Goal: Task Accomplishment & Management: Manage account settings

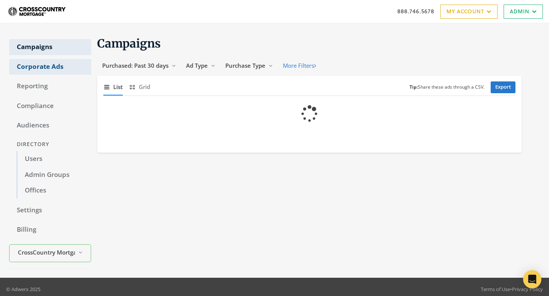
click at [63, 68] on link "Corporate Ads" at bounding box center [50, 67] width 82 height 16
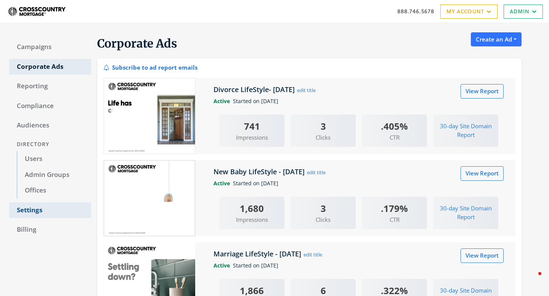
click at [37, 207] on link "Settings" at bounding box center [50, 211] width 82 height 16
select select "[PERSON_NAME]"
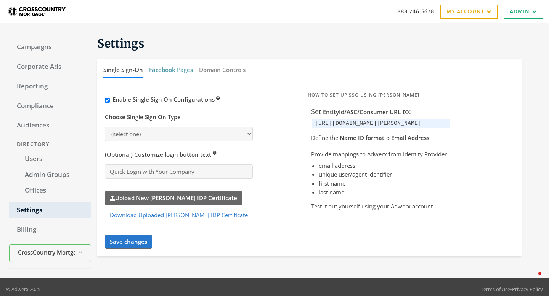
click at [162, 74] on button "Facebook Pages" at bounding box center [171, 70] width 44 height 16
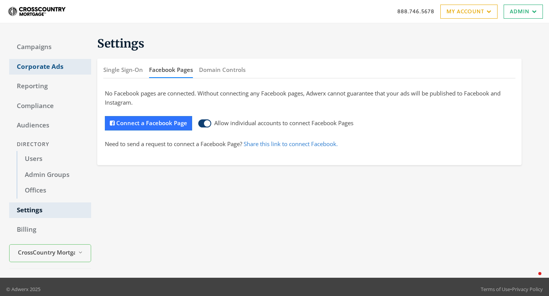
click at [46, 72] on link "Corporate Ads" at bounding box center [50, 67] width 82 height 16
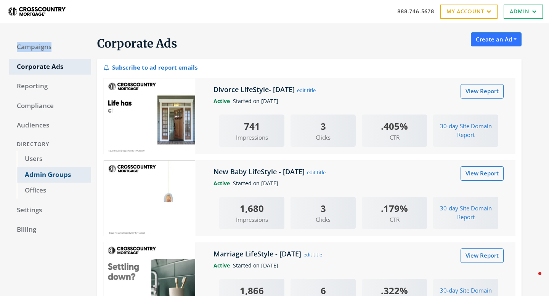
click at [62, 179] on link "Admin Groups" at bounding box center [54, 175] width 74 height 16
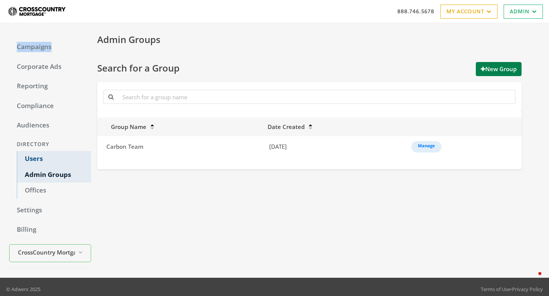
click at [38, 161] on link "Users" at bounding box center [54, 159] width 74 height 16
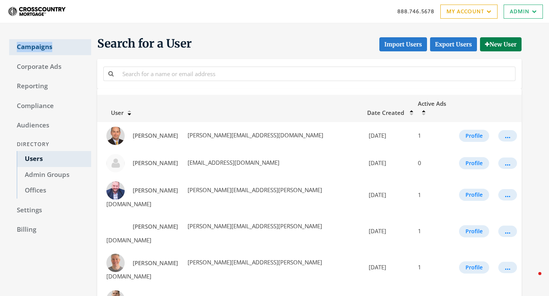
click at [30, 48] on link "Campaigns" at bounding box center [50, 47] width 82 height 16
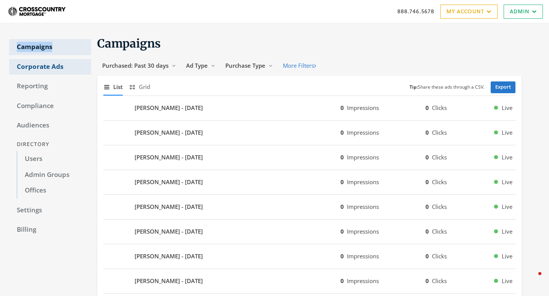
click at [43, 62] on link "Corporate Ads" at bounding box center [50, 67] width 82 height 16
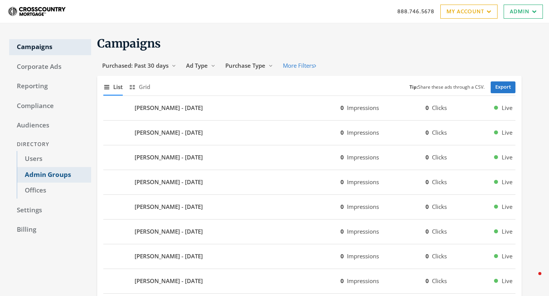
click at [50, 180] on link "Admin Groups" at bounding box center [54, 175] width 74 height 16
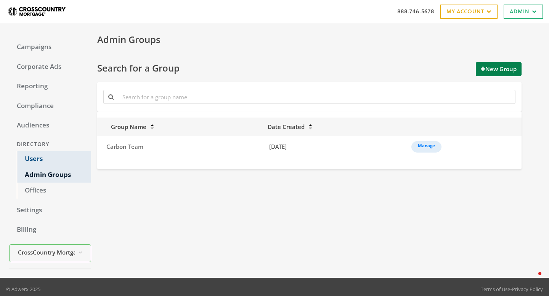
click at [41, 162] on link "Users" at bounding box center [54, 159] width 74 height 16
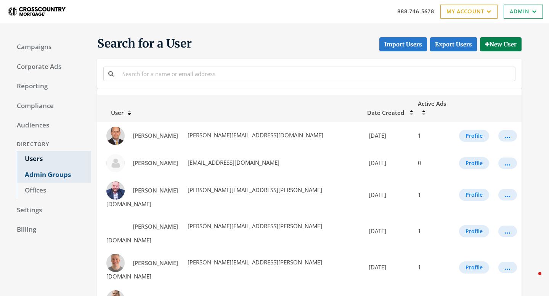
click at [41, 175] on link "Admin Groups" at bounding box center [54, 175] width 74 height 16
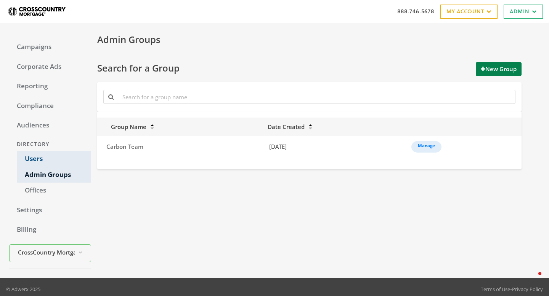
click at [32, 158] on link "Users" at bounding box center [54, 159] width 74 height 16
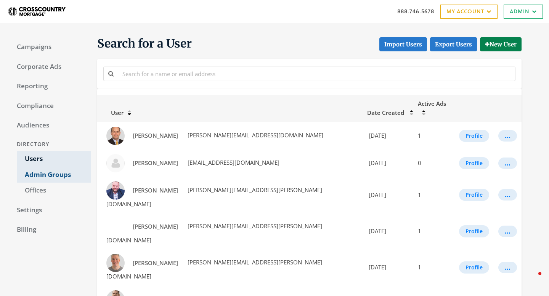
click at [43, 178] on link "Admin Groups" at bounding box center [54, 175] width 74 height 16
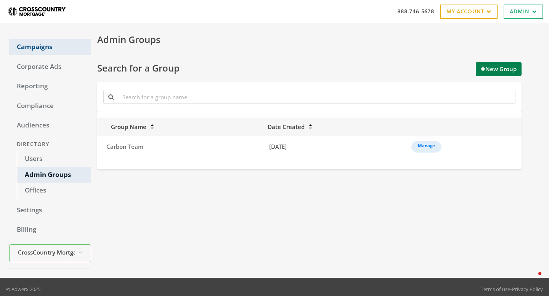
click at [51, 43] on link "Campaigns" at bounding box center [50, 47] width 82 height 16
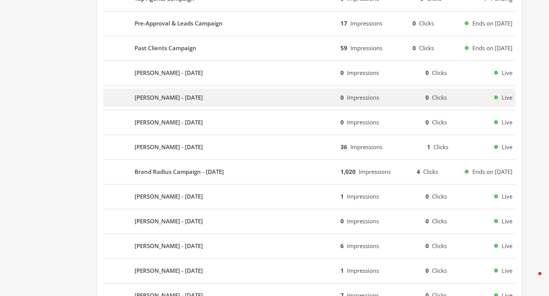
scroll to position [363, 0]
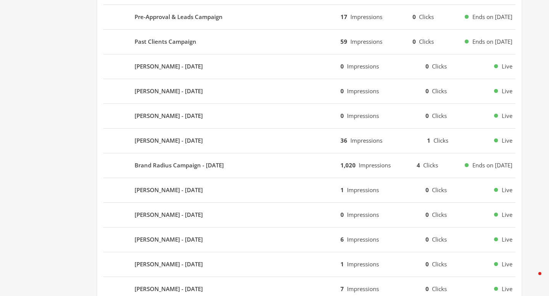
click at [234, 176] on div "Brand Radius Campaign - 2025-09-23 1,020 Impressions 4 Clicks Ends on 12/23/25" at bounding box center [309, 166] width 412 height 25
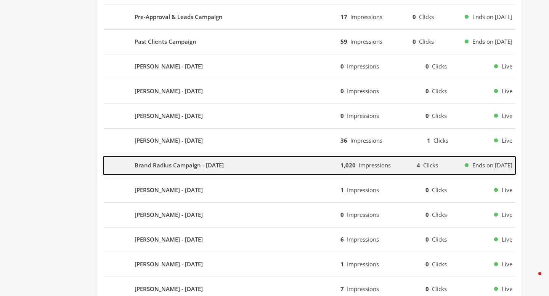
click at [224, 164] on b "Brand Radius Campaign - [DATE]" at bounding box center [178, 165] width 89 height 9
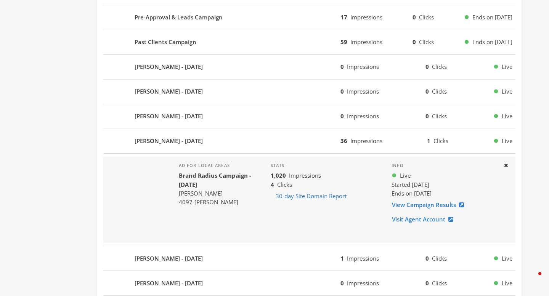
scroll to position [355, 0]
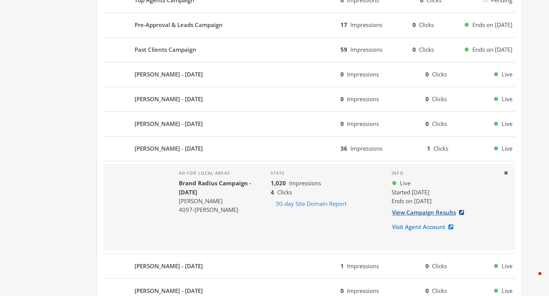
click at [407, 213] on link "View Campaign Results" at bounding box center [429, 213] width 77 height 14
click at [507, 176] on button "Close" at bounding box center [505, 174] width 13 height 12
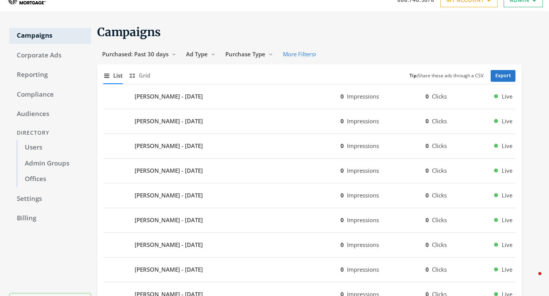
scroll to position [0, 0]
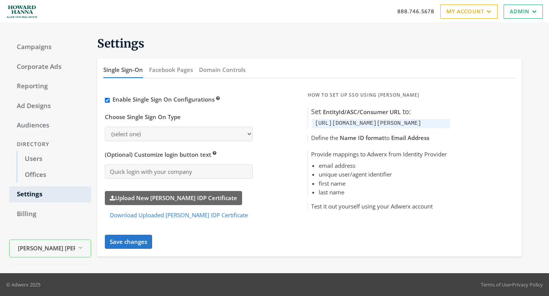
select select "[PERSON_NAME]"
click at [173, 66] on button "Facebook Pages" at bounding box center [171, 70] width 44 height 16
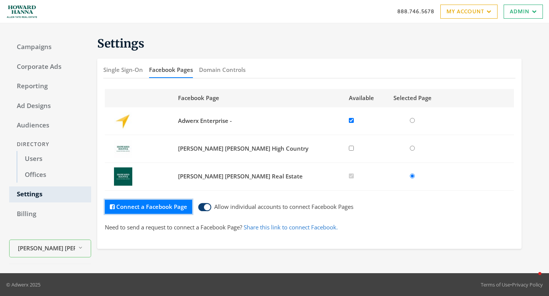
click at [167, 205] on button "Connect a Facebook Page" at bounding box center [148, 207] width 87 height 14
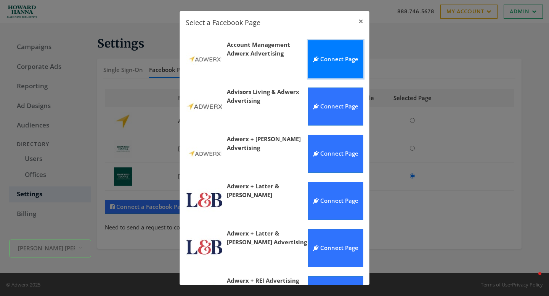
click at [317, 69] on button "Connect Page" at bounding box center [335, 59] width 55 height 38
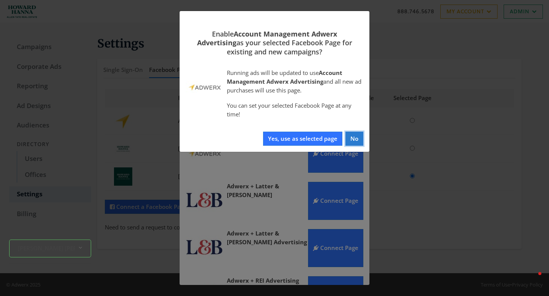
click at [353, 137] on button "No" at bounding box center [354, 139] width 18 height 14
